Goal: Task Accomplishment & Management: Manage account settings

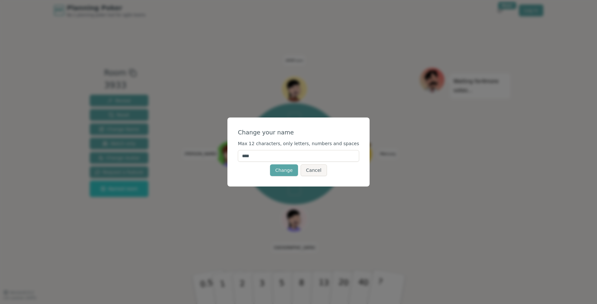
drag, startPoint x: 272, startPoint y: 152, endPoint x: 209, endPoint y: 149, distance: 62.5
click at [209, 149] on div "Change your name Max 12 characters, only letters, numbers and spaces **** Chang…" at bounding box center [298, 152] width 597 height 304
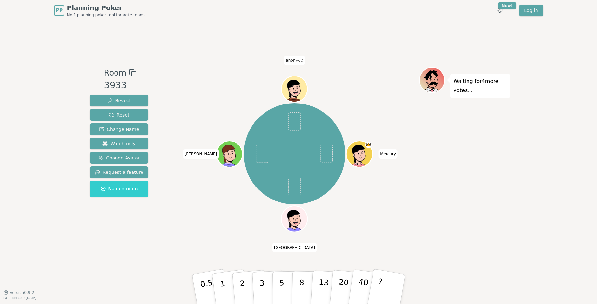
click at [292, 59] on span "anon (you)" at bounding box center [294, 60] width 20 height 9
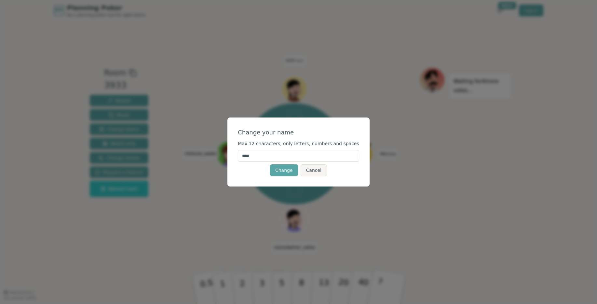
click at [262, 155] on input "****" at bounding box center [298, 156] width 121 height 12
type input "***"
click at [279, 173] on button "Change" at bounding box center [284, 170] width 28 height 12
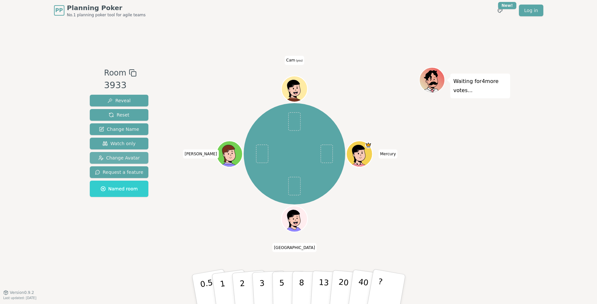
click at [131, 155] on span "Change Avatar" at bounding box center [119, 157] width 42 height 7
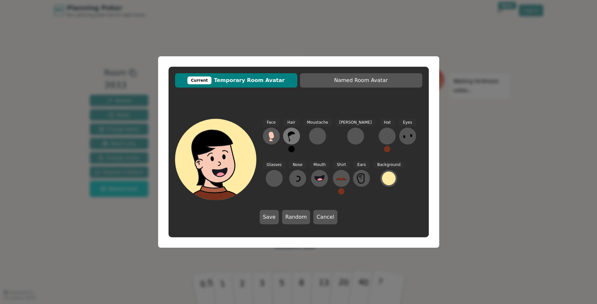
click at [296, 140] on icon at bounding box center [291, 136] width 10 height 10
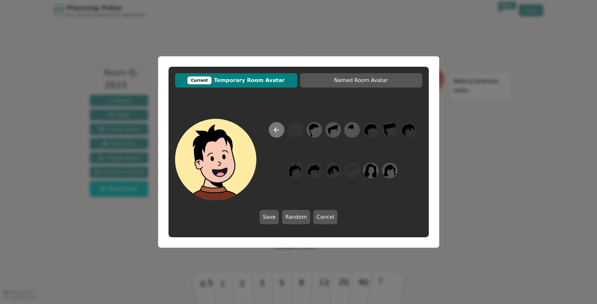
click at [276, 128] on icon at bounding box center [276, 130] width 8 height 8
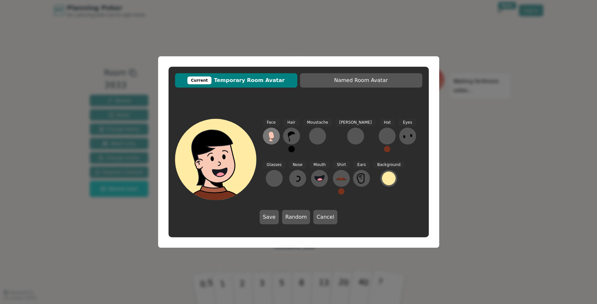
click at [272, 132] on icon at bounding box center [271, 134] width 6 height 7
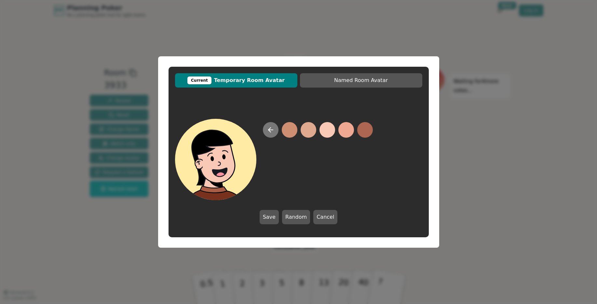
click at [271, 130] on icon at bounding box center [271, 130] width 8 height 8
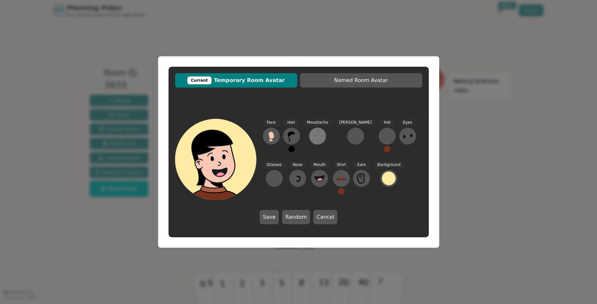
click at [312, 135] on div at bounding box center [317, 136] width 10 height 10
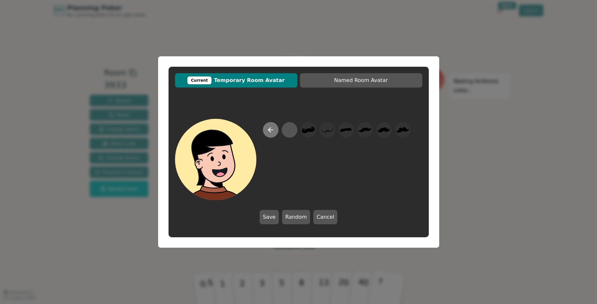
click at [264, 131] on button at bounding box center [271, 130] width 16 height 16
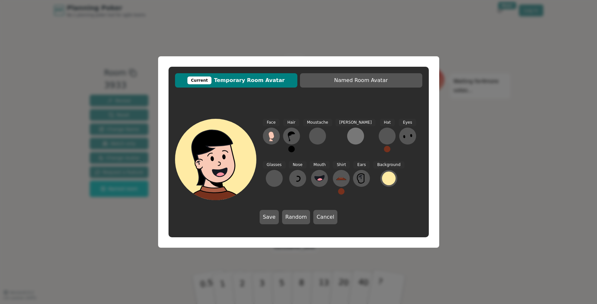
click at [350, 133] on div at bounding box center [355, 136] width 10 height 10
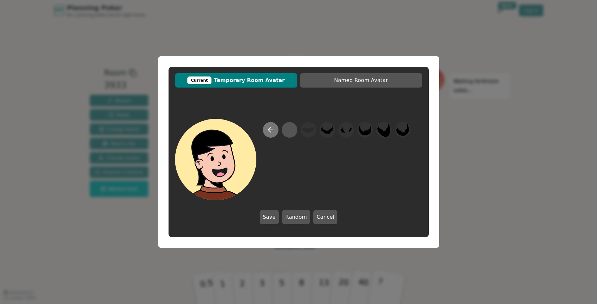
click at [273, 132] on icon at bounding box center [271, 130] width 8 height 8
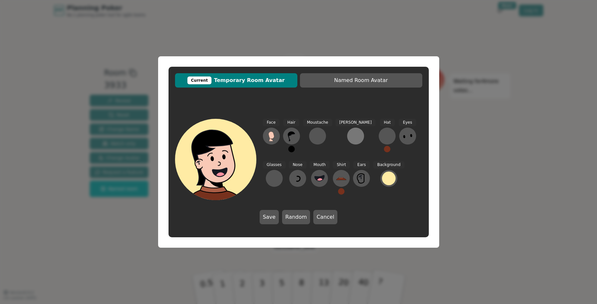
click at [350, 139] on div at bounding box center [355, 136] width 10 height 10
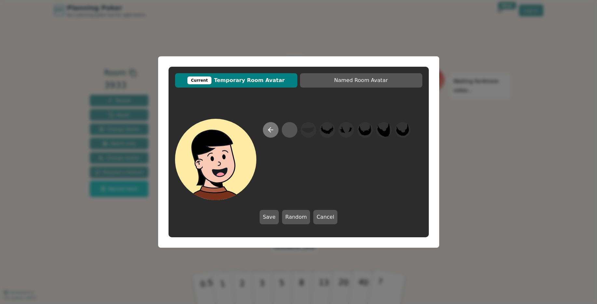
click at [266, 128] on button at bounding box center [271, 130] width 16 height 16
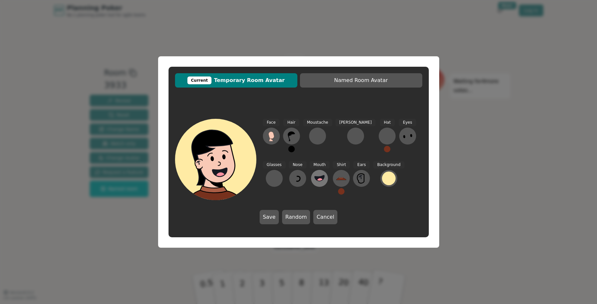
click at [314, 177] on icon at bounding box center [319, 178] width 10 height 6
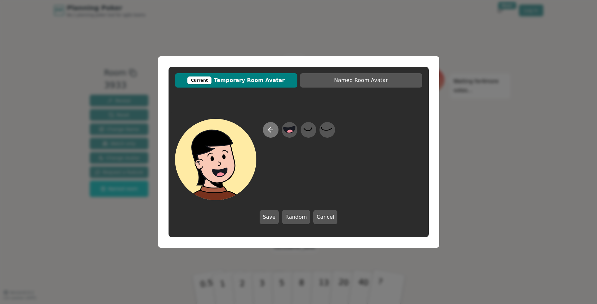
click at [270, 132] on icon at bounding box center [271, 130] width 8 height 8
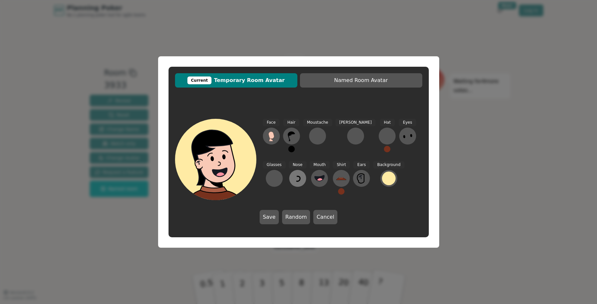
click at [292, 175] on icon at bounding box center [297, 178] width 10 height 10
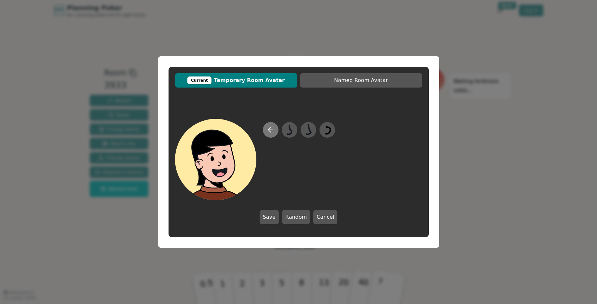
click at [270, 124] on button at bounding box center [271, 130] width 16 height 16
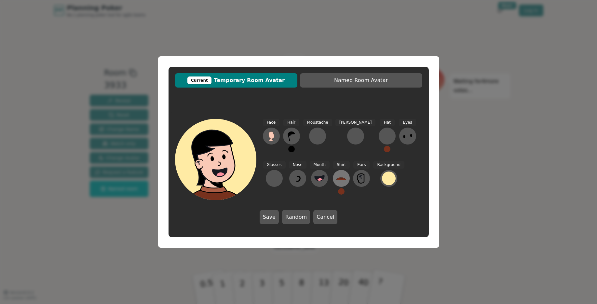
click at [336, 174] on icon at bounding box center [341, 178] width 10 height 10
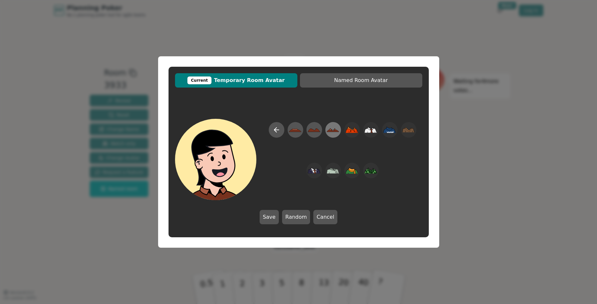
click at [327, 127] on icon at bounding box center [332, 130] width 13 height 15
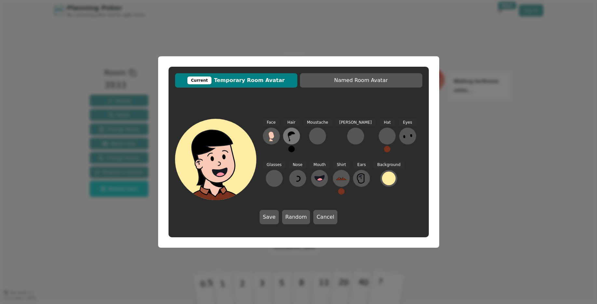
click at [289, 138] on icon at bounding box center [290, 136] width 7 height 10
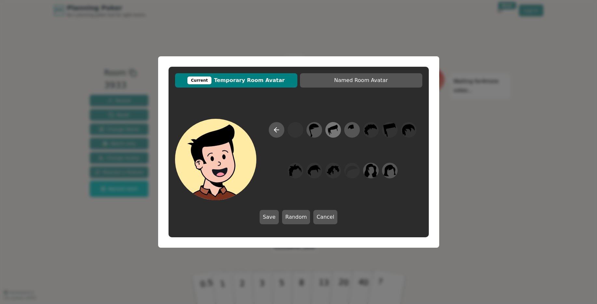
click at [335, 132] on icon at bounding box center [332, 130] width 13 height 15
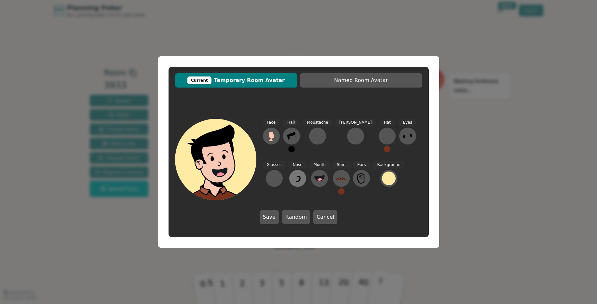
click at [296, 180] on icon at bounding box center [298, 178] width 4 height 5
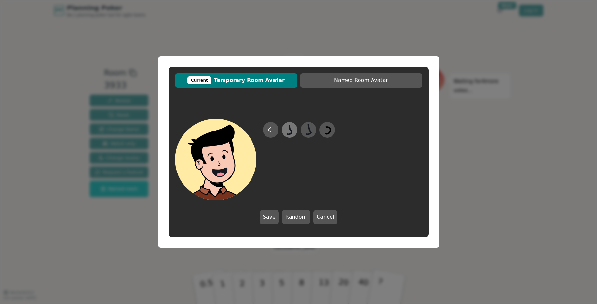
click at [285, 134] on icon at bounding box center [289, 130] width 13 height 15
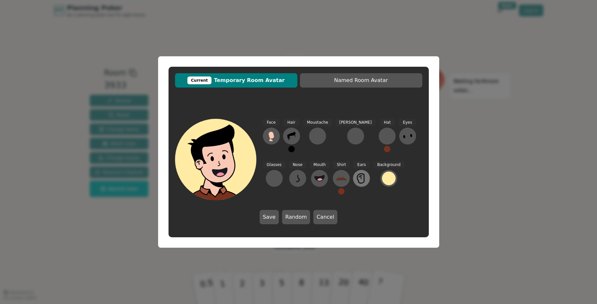
click at [356, 178] on icon at bounding box center [361, 178] width 10 height 10
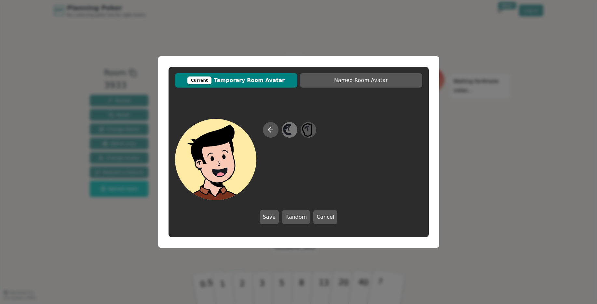
click at [296, 128] on div at bounding box center [289, 129] width 18 height 21
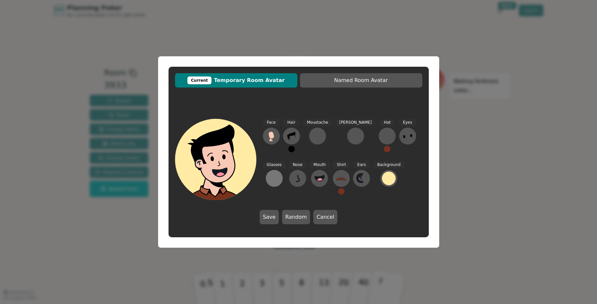
click at [279, 173] on div at bounding box center [274, 178] width 10 height 10
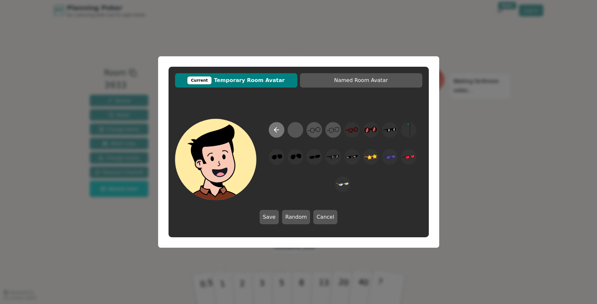
click at [269, 130] on button at bounding box center [277, 130] width 16 height 16
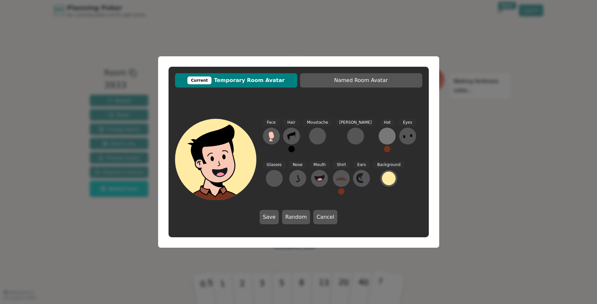
click at [382, 140] on div at bounding box center [387, 136] width 10 height 10
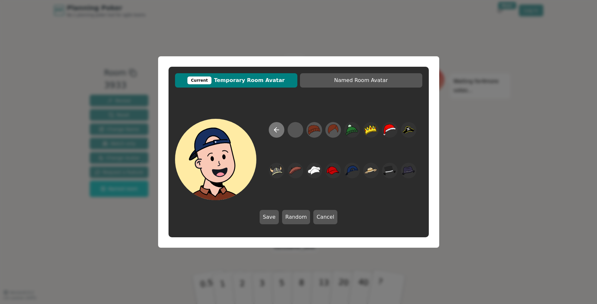
click at [272, 130] on icon at bounding box center [276, 130] width 8 height 8
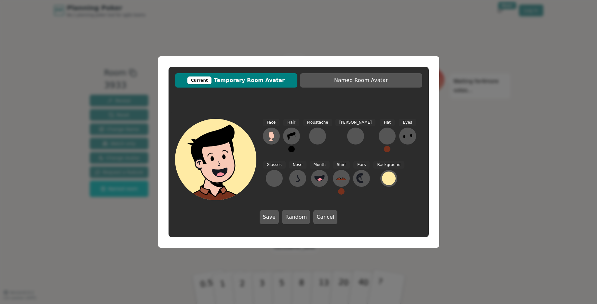
click at [325, 138] on div "Moustache" at bounding box center [317, 138] width 29 height 39
click at [350, 138] on div at bounding box center [355, 136] width 10 height 10
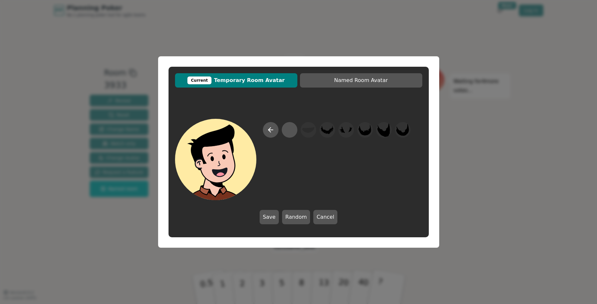
click at [262, 130] on div at bounding box center [298, 159] width 247 height 81
click at [266, 130] on button at bounding box center [271, 130] width 16 height 16
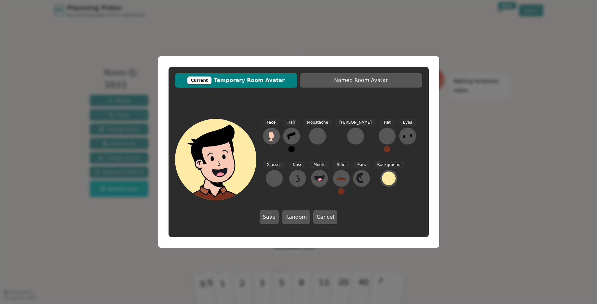
click at [291, 150] on button at bounding box center [291, 149] width 7 height 7
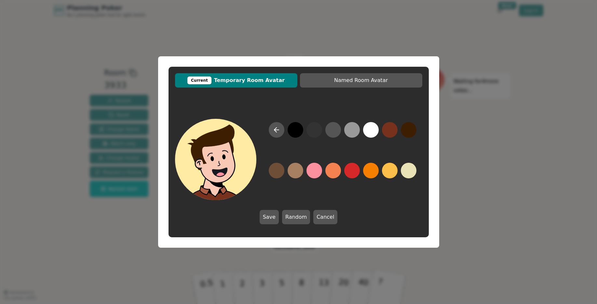
click at [417, 129] on div at bounding box center [342, 161] width 159 height 78
click at [406, 133] on button at bounding box center [409, 130] width 16 height 16
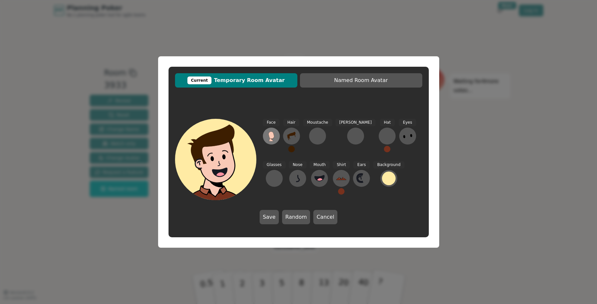
click at [272, 137] on icon at bounding box center [271, 134] width 6 height 7
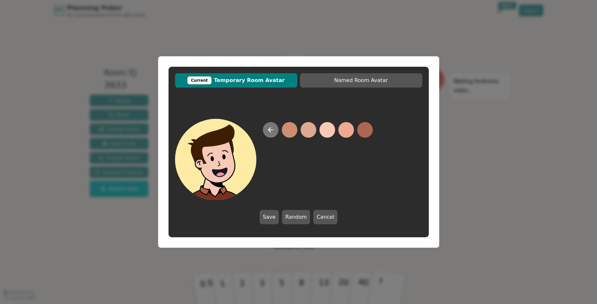
click at [270, 135] on button at bounding box center [271, 130] width 16 height 16
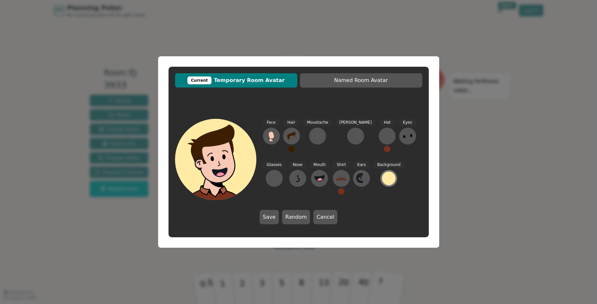
click at [382, 178] on div at bounding box center [389, 178] width 14 height 14
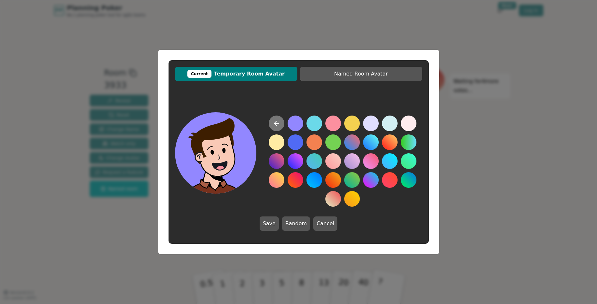
click at [279, 124] on icon at bounding box center [276, 123] width 8 height 8
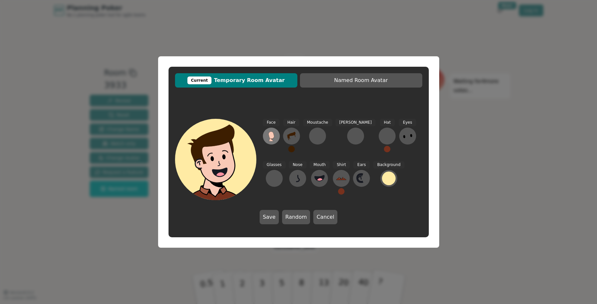
click at [268, 133] on icon at bounding box center [271, 136] width 10 height 10
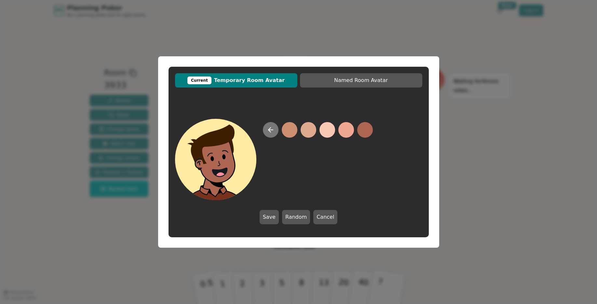
click at [272, 131] on icon at bounding box center [271, 130] width 8 height 8
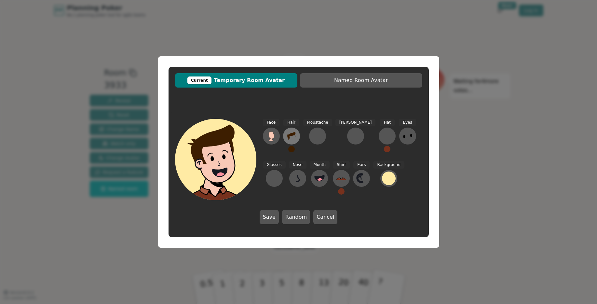
click at [292, 138] on icon at bounding box center [291, 136] width 10 height 10
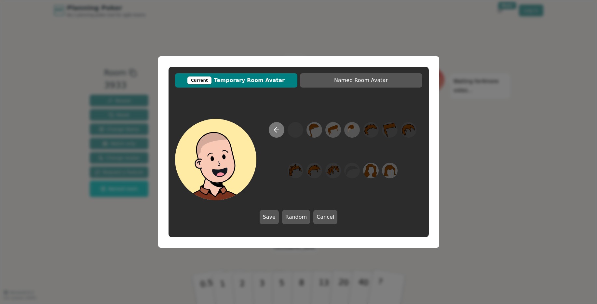
click at [271, 127] on button at bounding box center [277, 130] width 16 height 16
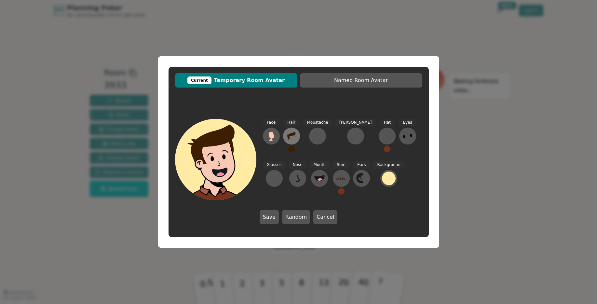
click at [288, 134] on icon at bounding box center [291, 136] width 10 height 10
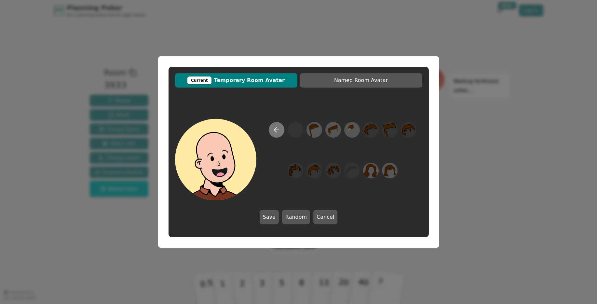
click at [279, 132] on icon at bounding box center [276, 130] width 8 height 8
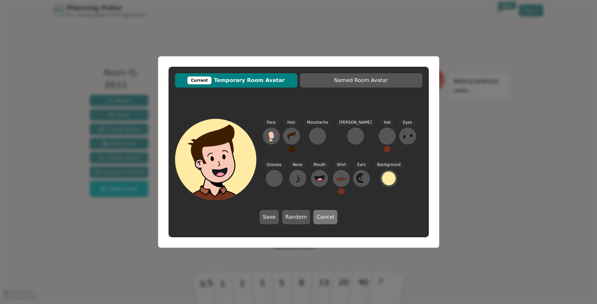
click at [318, 215] on button "Cancel" at bounding box center [325, 217] width 24 height 14
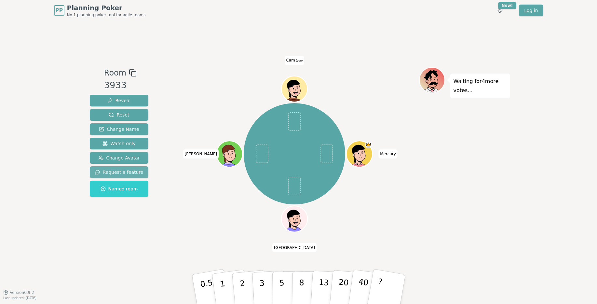
click at [138, 168] on button "Request a feature" at bounding box center [119, 172] width 59 height 12
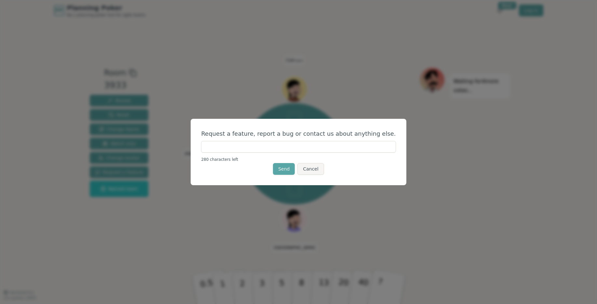
click at [253, 145] on input "text" at bounding box center [298, 147] width 194 height 12
type input "**********"
click at [289, 173] on button "Send" at bounding box center [284, 169] width 22 height 12
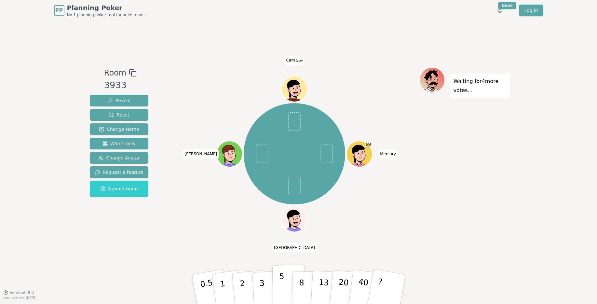
click at [283, 280] on p "5" at bounding box center [282, 288] width 6 height 35
click at [138, 155] on button "Change Avatar" at bounding box center [119, 158] width 59 height 12
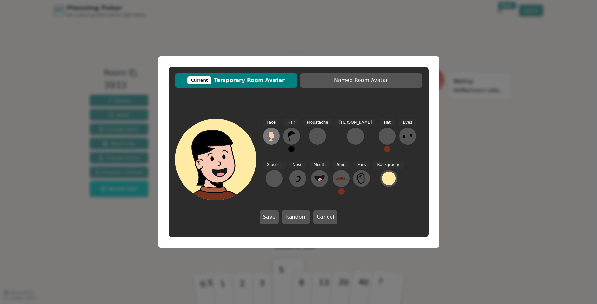
click at [275, 138] on icon at bounding box center [271, 136] width 10 height 10
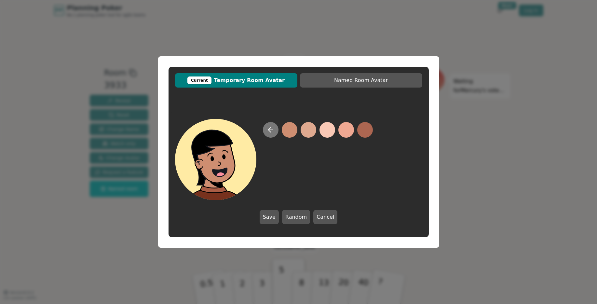
click at [274, 130] on icon at bounding box center [271, 130] width 8 height 8
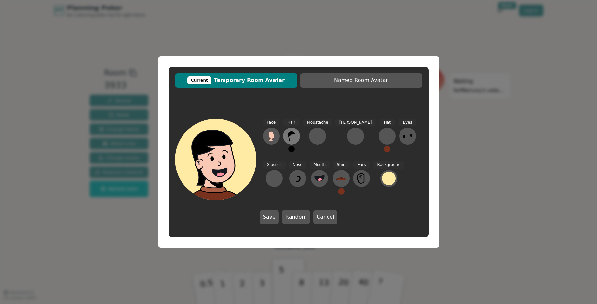
click at [286, 135] on button at bounding box center [291, 135] width 17 height 17
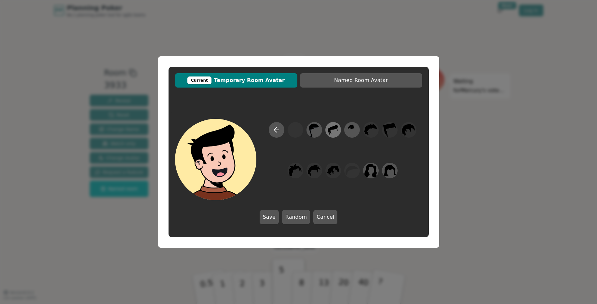
click at [328, 129] on icon at bounding box center [327, 129] width 1 height 1
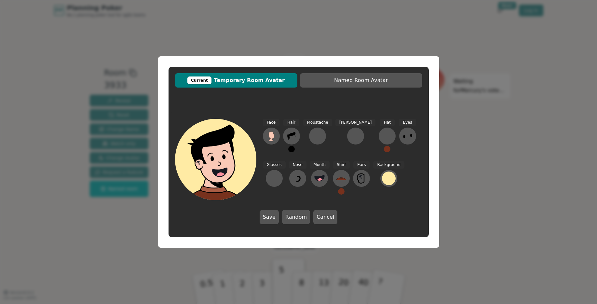
click at [291, 149] on button at bounding box center [291, 149] width 7 height 7
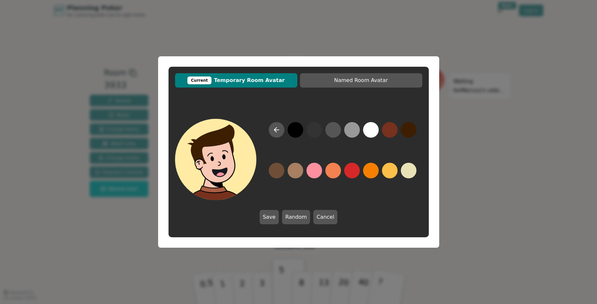
click at [408, 130] on button at bounding box center [409, 130] width 16 height 16
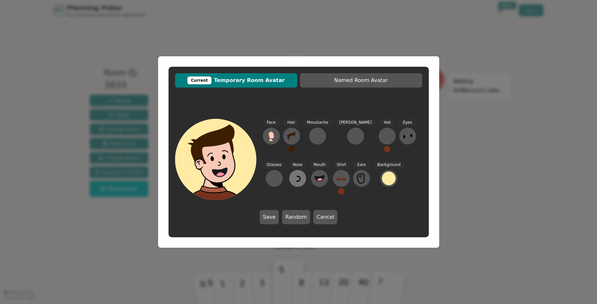
click at [292, 177] on icon at bounding box center [297, 178] width 10 height 10
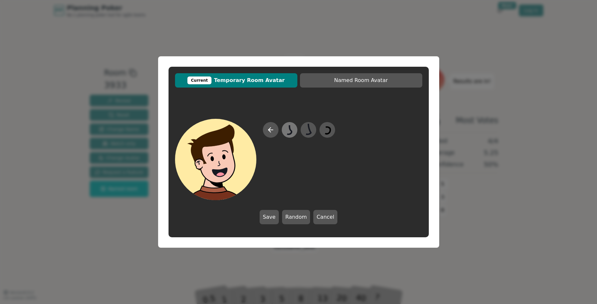
click at [286, 133] on icon at bounding box center [289, 130] width 13 height 15
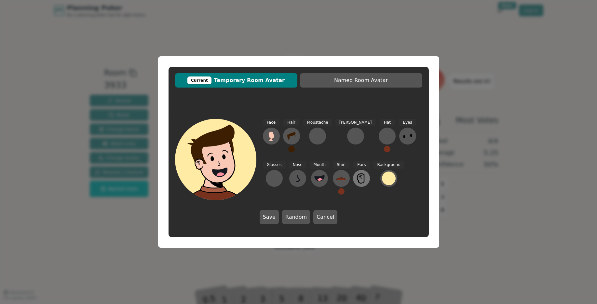
click at [356, 176] on icon at bounding box center [361, 178] width 10 height 10
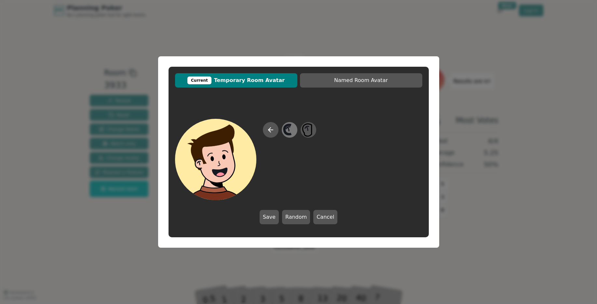
click at [287, 125] on icon at bounding box center [287, 129] width 7 height 9
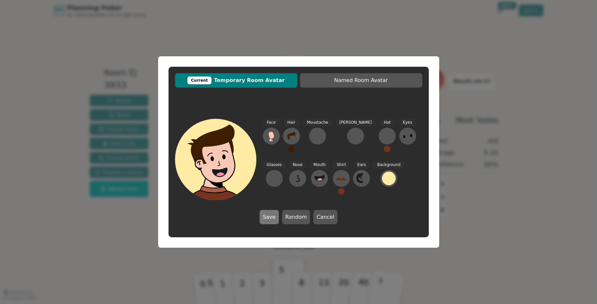
click at [275, 217] on button "Save" at bounding box center [268, 217] width 19 height 14
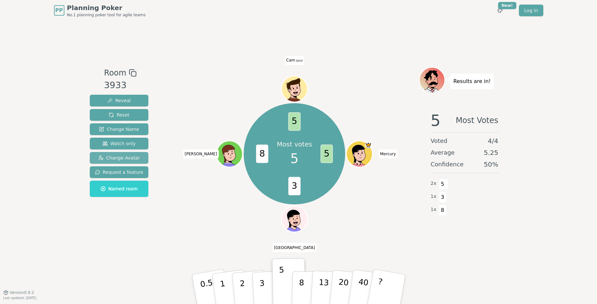
click at [132, 163] on button "Change Avatar" at bounding box center [119, 158] width 59 height 12
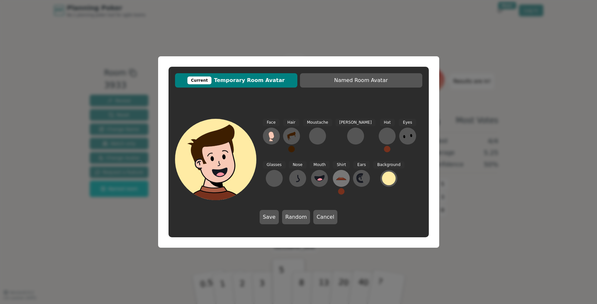
click at [336, 175] on icon at bounding box center [341, 178] width 10 height 10
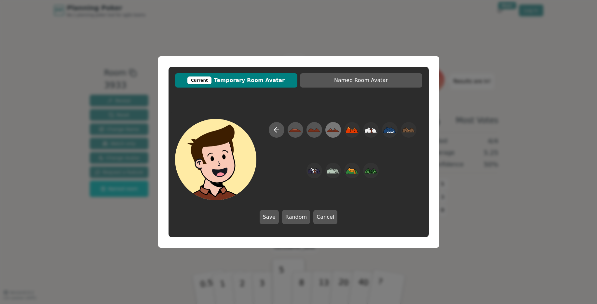
click at [331, 136] on icon at bounding box center [332, 130] width 13 height 15
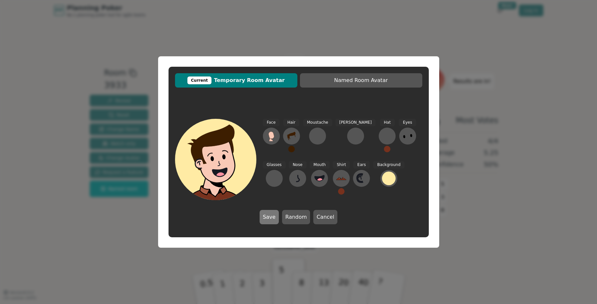
click at [265, 219] on button "Save" at bounding box center [268, 217] width 19 height 14
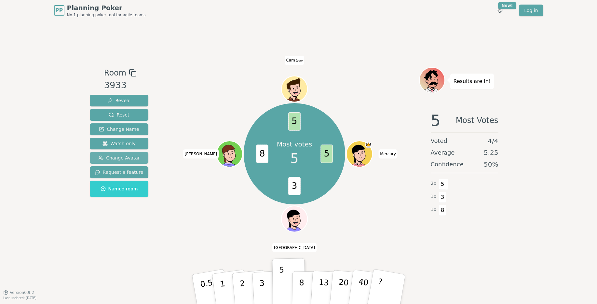
click at [130, 161] on span "Change Avatar" at bounding box center [119, 157] width 42 height 7
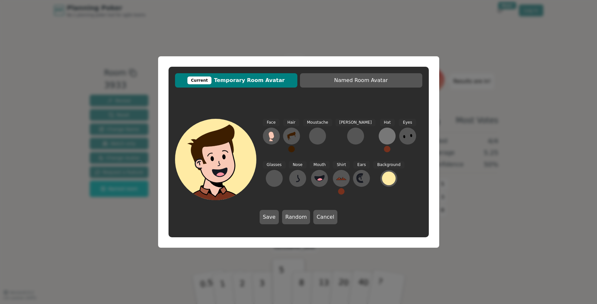
click at [382, 134] on div at bounding box center [387, 136] width 10 height 10
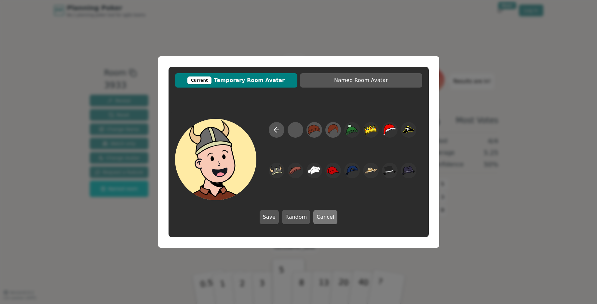
click at [319, 213] on button "Cancel" at bounding box center [325, 217] width 24 height 14
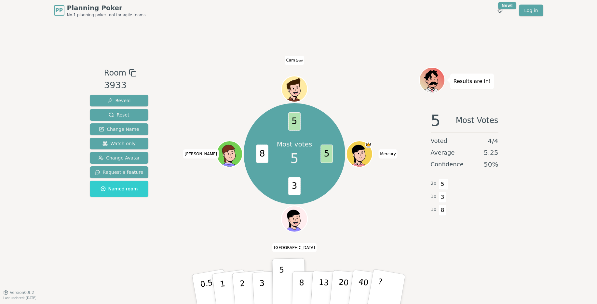
click at [287, 84] on icon at bounding box center [293, 85] width 14 height 14
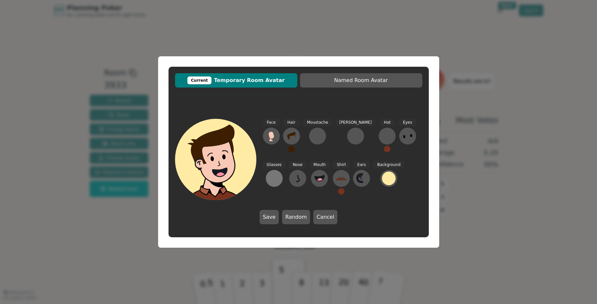
click at [283, 170] on button at bounding box center [274, 178] width 17 height 17
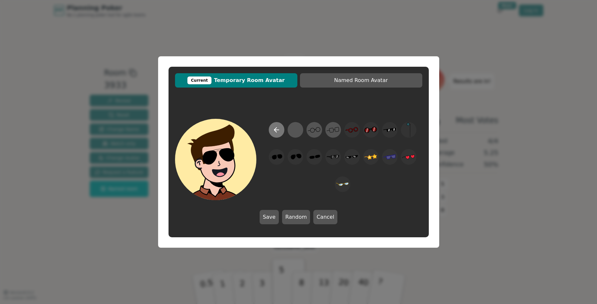
click at [276, 125] on button at bounding box center [277, 130] width 16 height 16
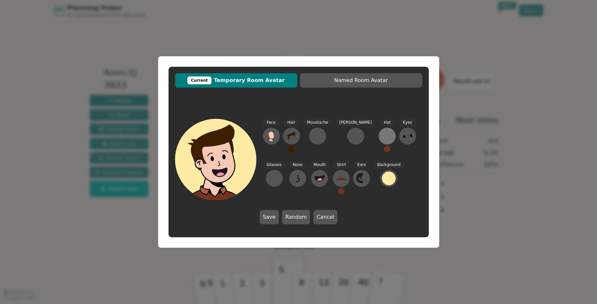
click at [378, 134] on button at bounding box center [386, 135] width 17 height 17
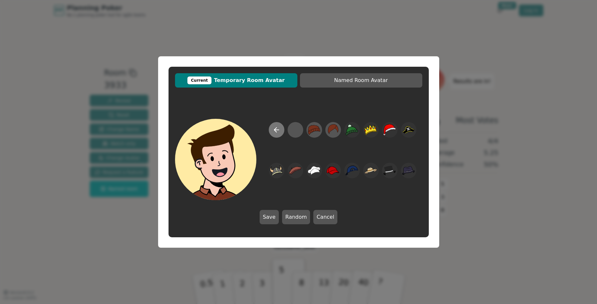
click at [271, 130] on button at bounding box center [277, 130] width 16 height 16
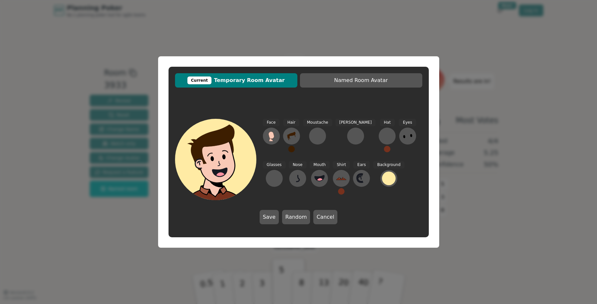
click at [335, 132] on div "[PERSON_NAME]" at bounding box center [355, 138] width 40 height 39
click at [347, 134] on button at bounding box center [355, 135] width 17 height 17
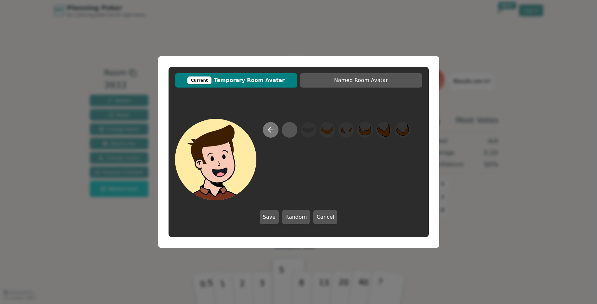
click at [269, 131] on icon at bounding box center [269, 129] width 2 height 5
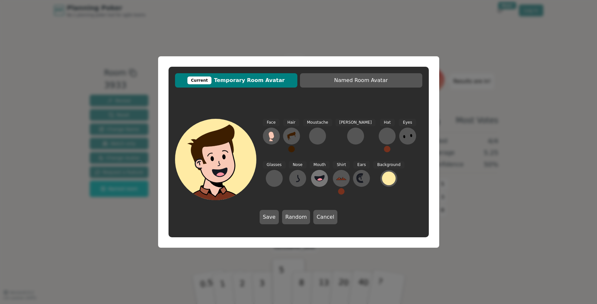
click at [314, 178] on icon at bounding box center [319, 178] width 10 height 6
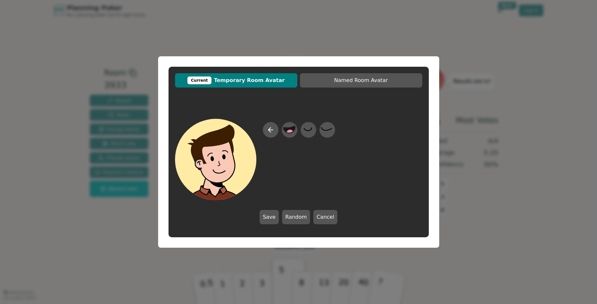
click at [311, 168] on div at bounding box center [299, 161] width 72 height 78
click at [272, 129] on icon at bounding box center [271, 130] width 8 height 8
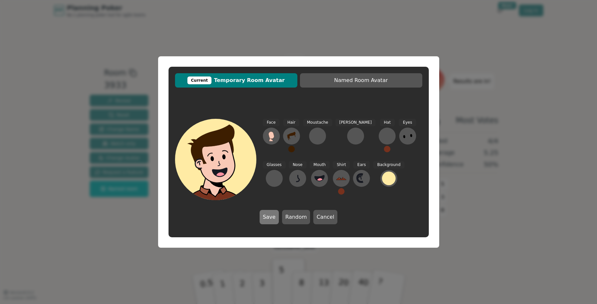
click at [267, 220] on button "Save" at bounding box center [268, 217] width 19 height 14
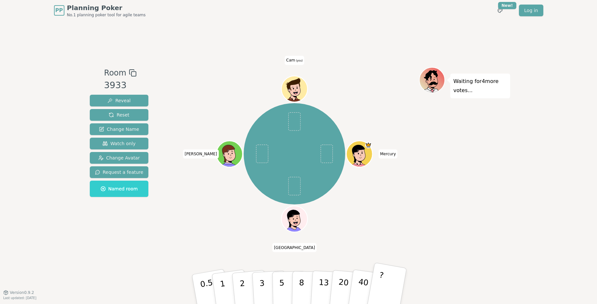
click at [391, 283] on button "?" at bounding box center [386, 289] width 41 height 54
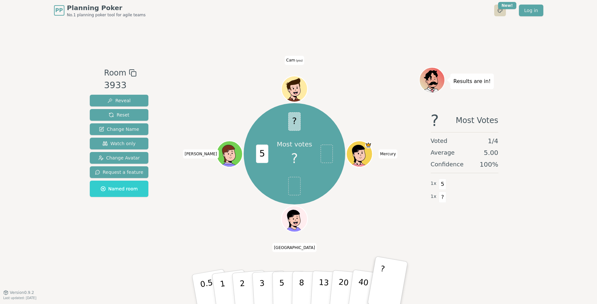
click at [501, 11] on html "PP Planning Poker No.1 planning poker tool for agile teams Toggle theme New! Lo…" at bounding box center [298, 152] width 597 height 304
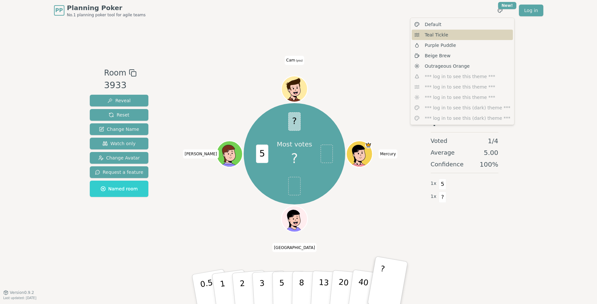
click at [477, 38] on div "Teal Tickle" at bounding box center [462, 35] width 101 height 10
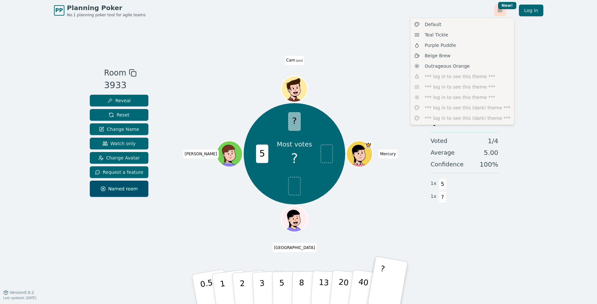
click at [497, 15] on html "PP Planning Poker No.1 planning poker tool for agile teams Toggle theme New! Lo…" at bounding box center [298, 152] width 597 height 304
click at [458, 59] on div "Beige Brew" at bounding box center [462, 55] width 101 height 10
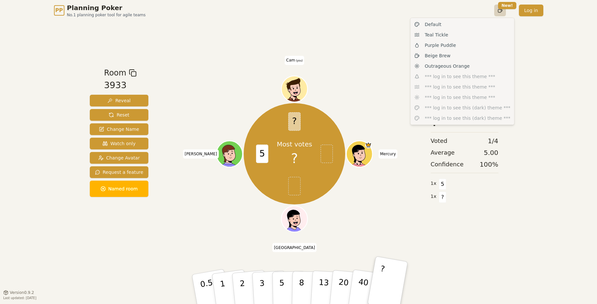
click at [501, 13] on html "PP Planning Poker No.1 planning poker tool for agile teams Toggle theme New! Lo…" at bounding box center [298, 152] width 597 height 304
click at [470, 49] on div "Purple Puddle" at bounding box center [462, 45] width 101 height 10
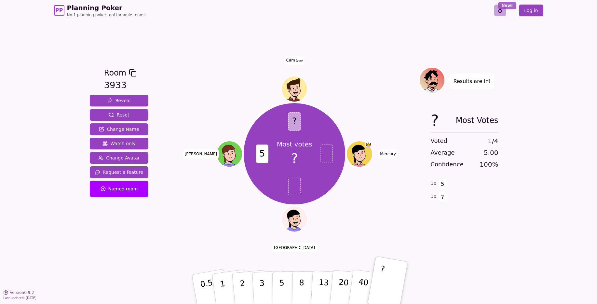
click at [502, 9] on html "PP Planning Poker No.1 planning poker tool for agile teams Toggle theme New! Lo…" at bounding box center [298, 152] width 597 height 304
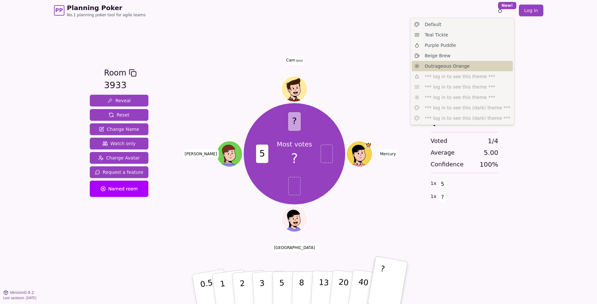
click at [472, 70] on div "Outrageous Orange" at bounding box center [462, 66] width 101 height 10
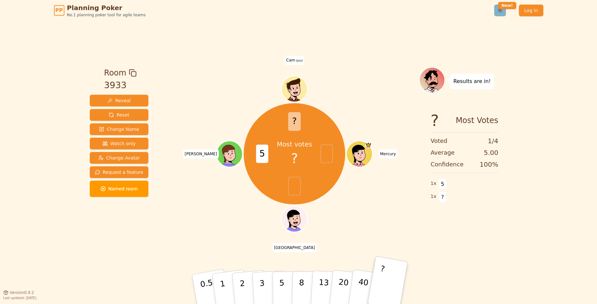
click at [496, 15] on html "PP Planning Poker No.1 planning poker tool for agile teams Toggle theme New! Lo…" at bounding box center [298, 152] width 597 height 304
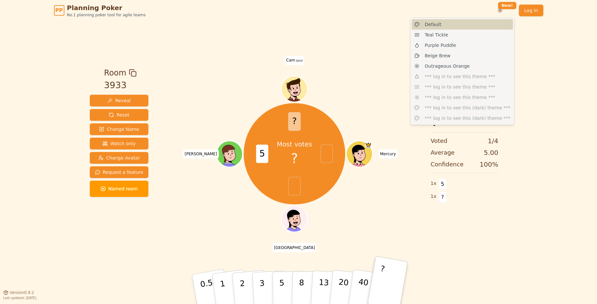
click at [476, 24] on div "Default" at bounding box center [462, 24] width 101 height 10
